Goal: Obtain resource: Obtain resource

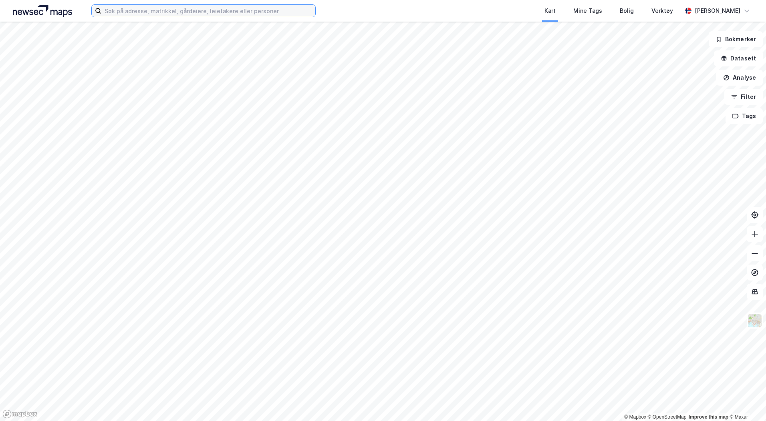
click at [120, 6] on input at bounding box center [208, 11] width 214 height 12
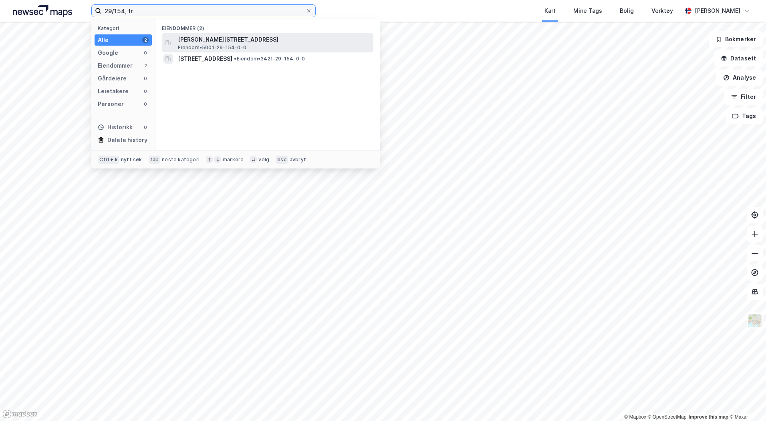
type input "29/154, tr"
click at [199, 40] on span "[PERSON_NAME][STREET_ADDRESS]" at bounding box center [274, 40] width 192 height 10
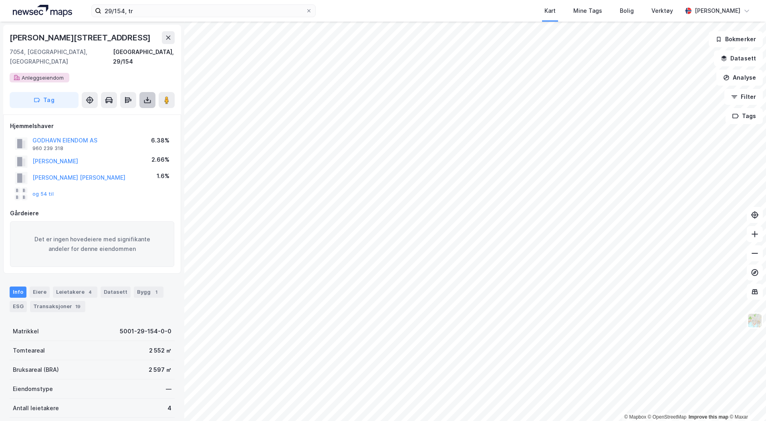
click at [149, 96] on icon at bounding box center [147, 100] width 8 height 8
click at [98, 113] on div "Last ned grunnbok" at bounding box center [108, 116] width 46 height 6
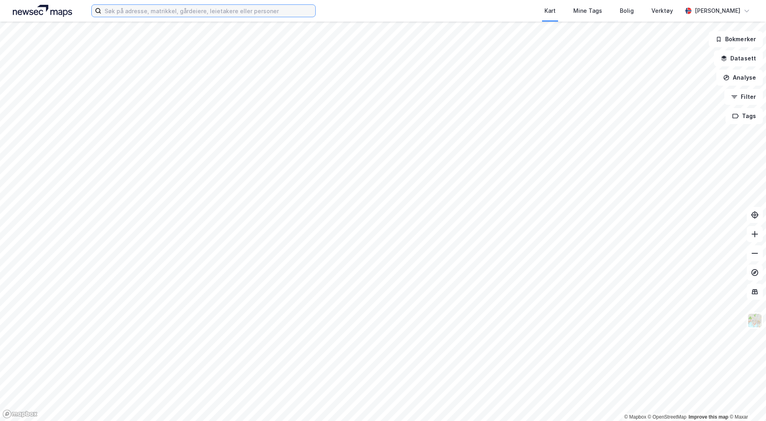
click at [137, 10] on input at bounding box center [208, 11] width 214 height 12
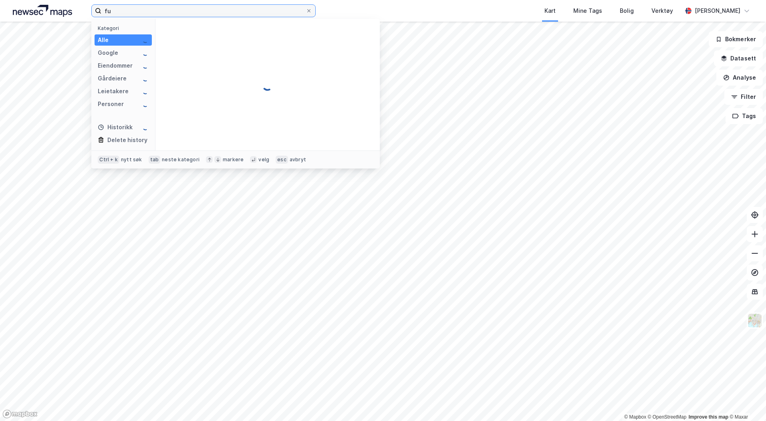
type input "f"
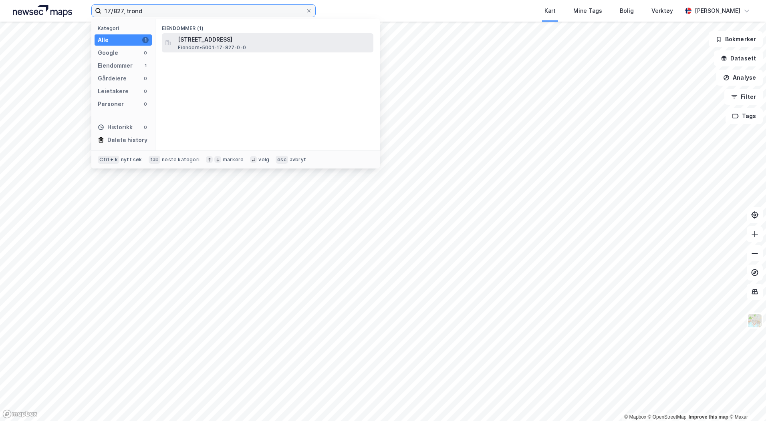
type input "17/827, trond"
click at [221, 42] on span "Strindfjordvegen 71A, 7053, RANHEIM, TRONDHEIM" at bounding box center [274, 40] width 192 height 10
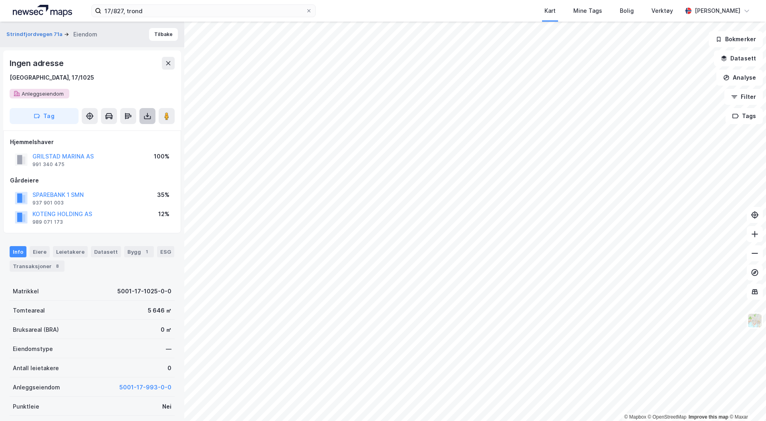
click at [145, 120] on button at bounding box center [147, 116] width 16 height 16
click at [122, 133] on div "Last ned grunnbok" at bounding box center [108, 132] width 46 height 6
